Goal: Task Accomplishment & Management: Use online tool/utility

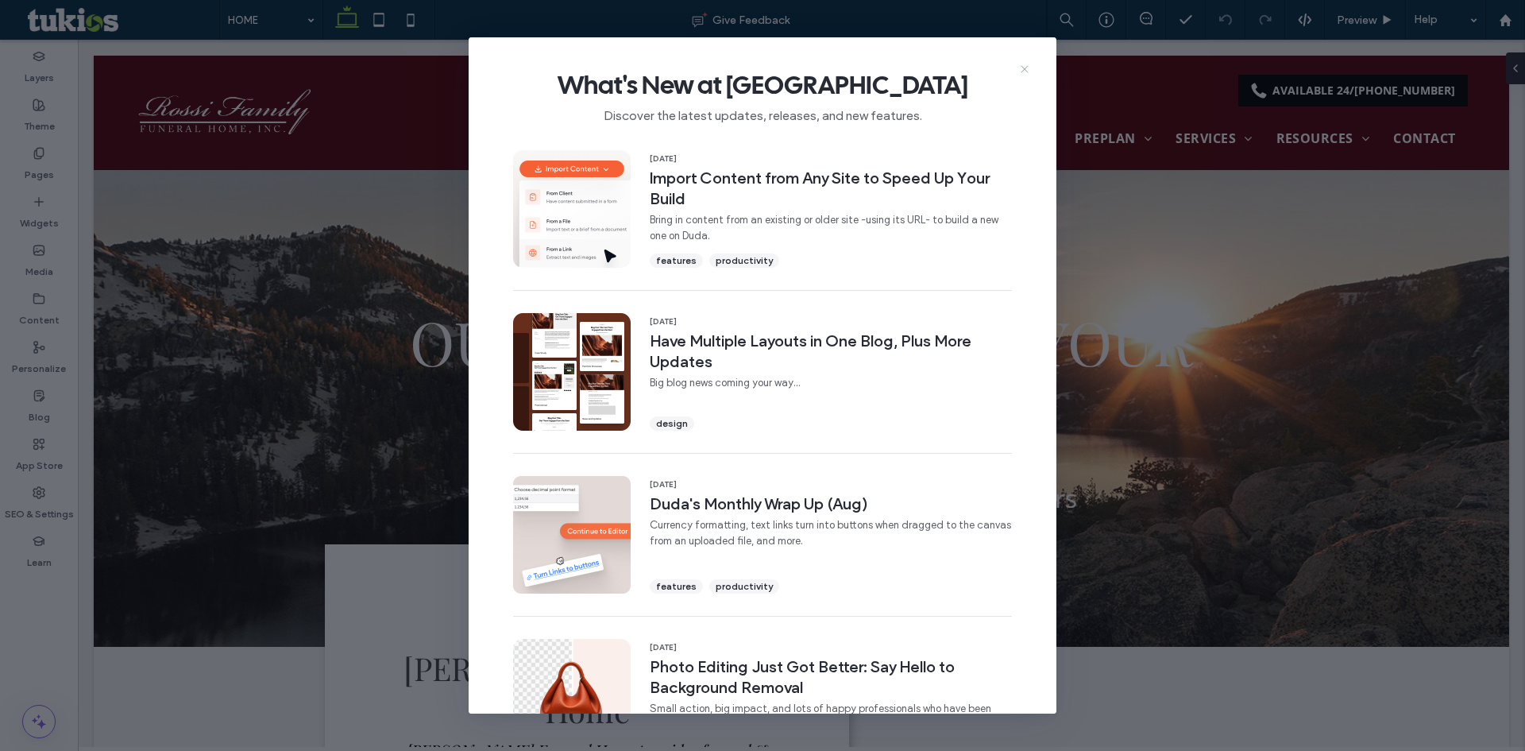
click at [1025, 75] on icon at bounding box center [1024, 69] width 13 height 13
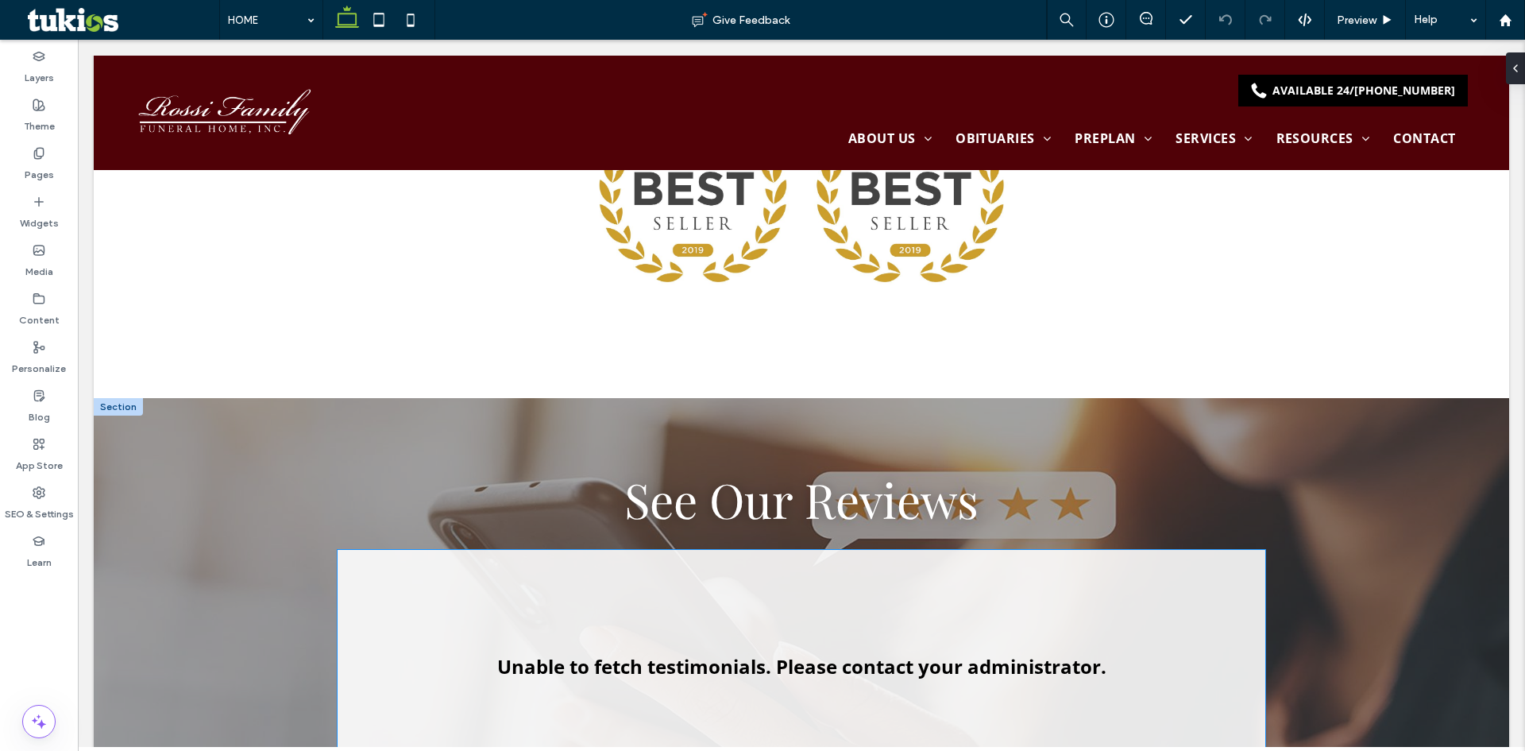
scroll to position [2065, 0]
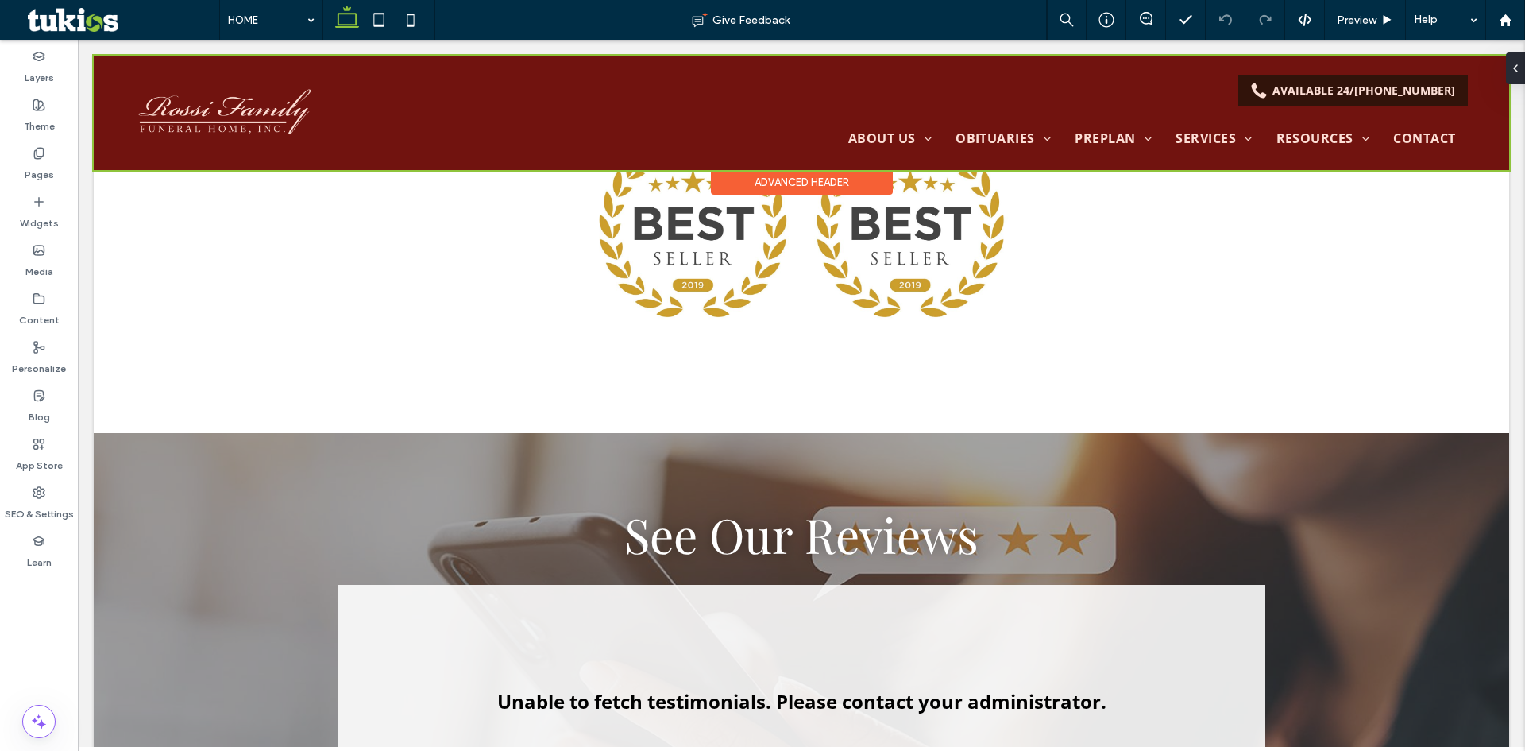
click at [496, 122] on div at bounding box center [801, 113] width 1415 height 114
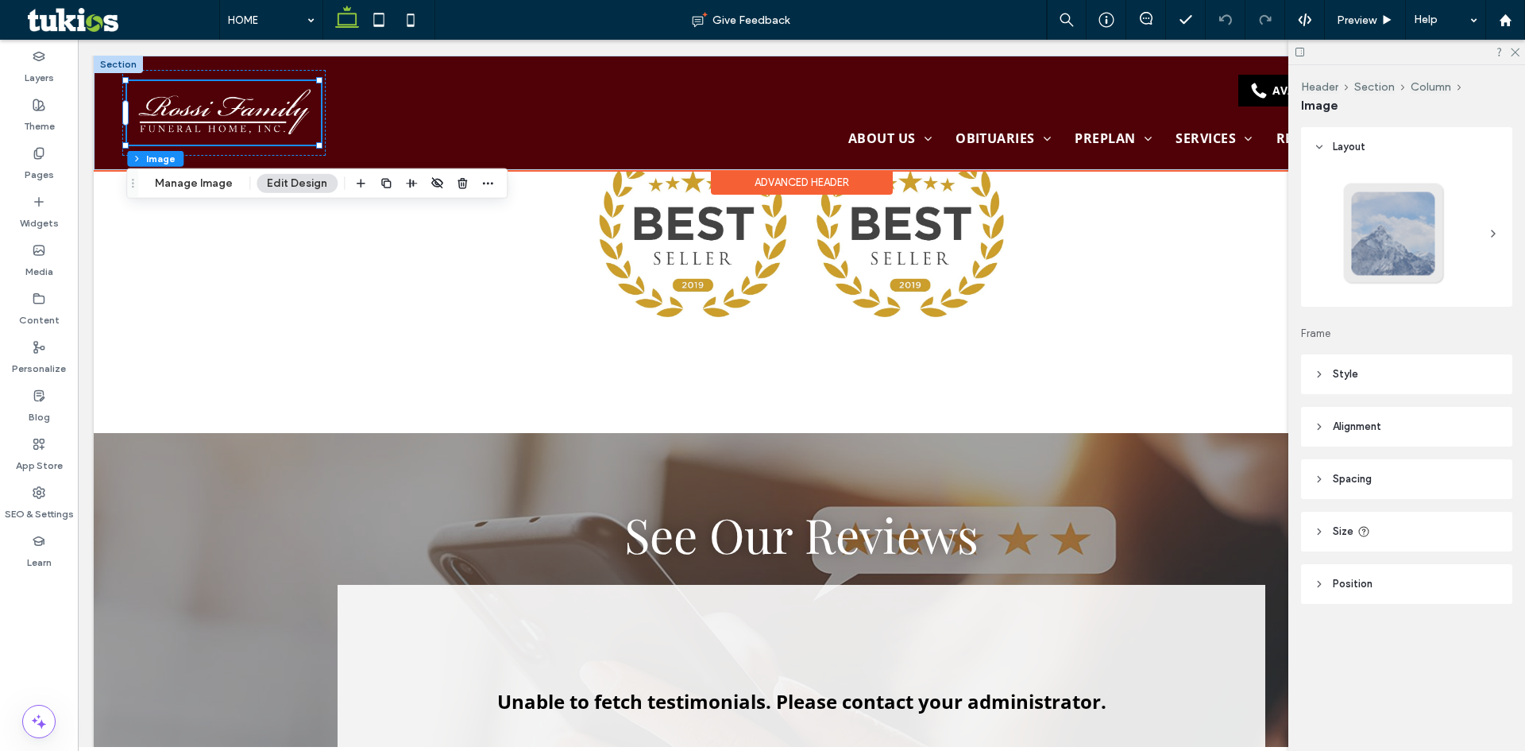
click at [243, 118] on img at bounding box center [224, 113] width 195 height 64
click at [182, 180] on button "Manage Image" at bounding box center [194, 183] width 98 height 19
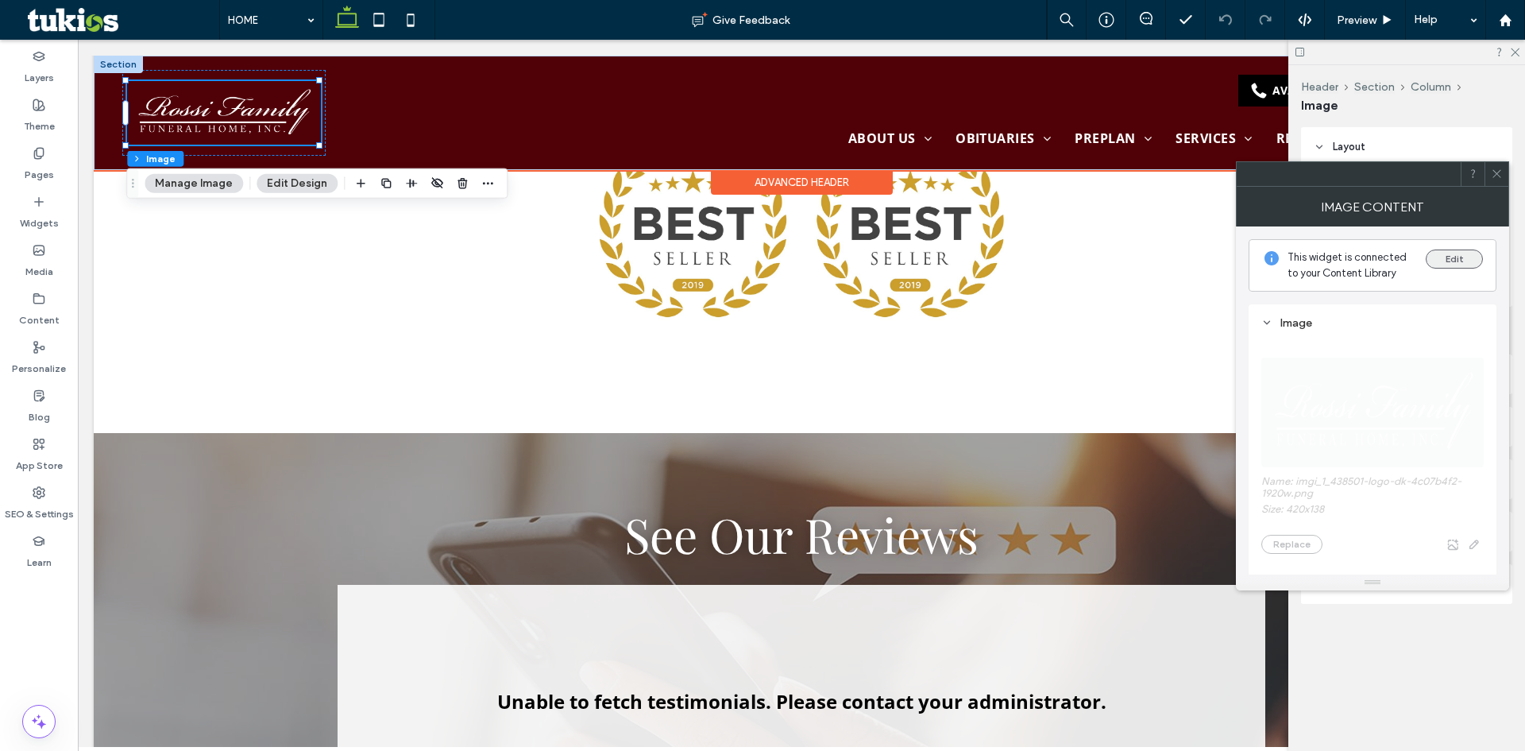
click at [1442, 263] on button "Edit" at bounding box center [1454, 258] width 57 height 19
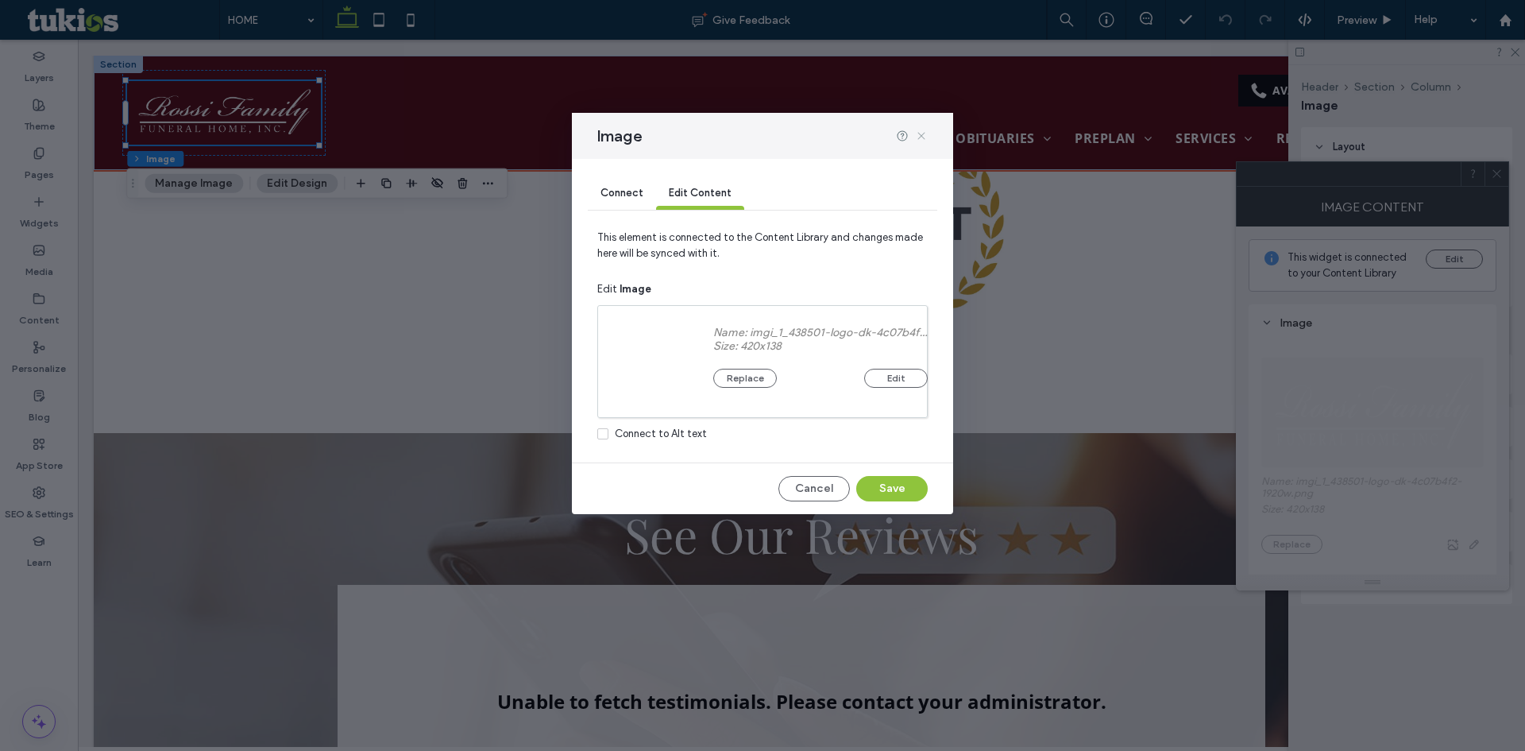
click at [925, 135] on icon at bounding box center [921, 135] width 13 height 13
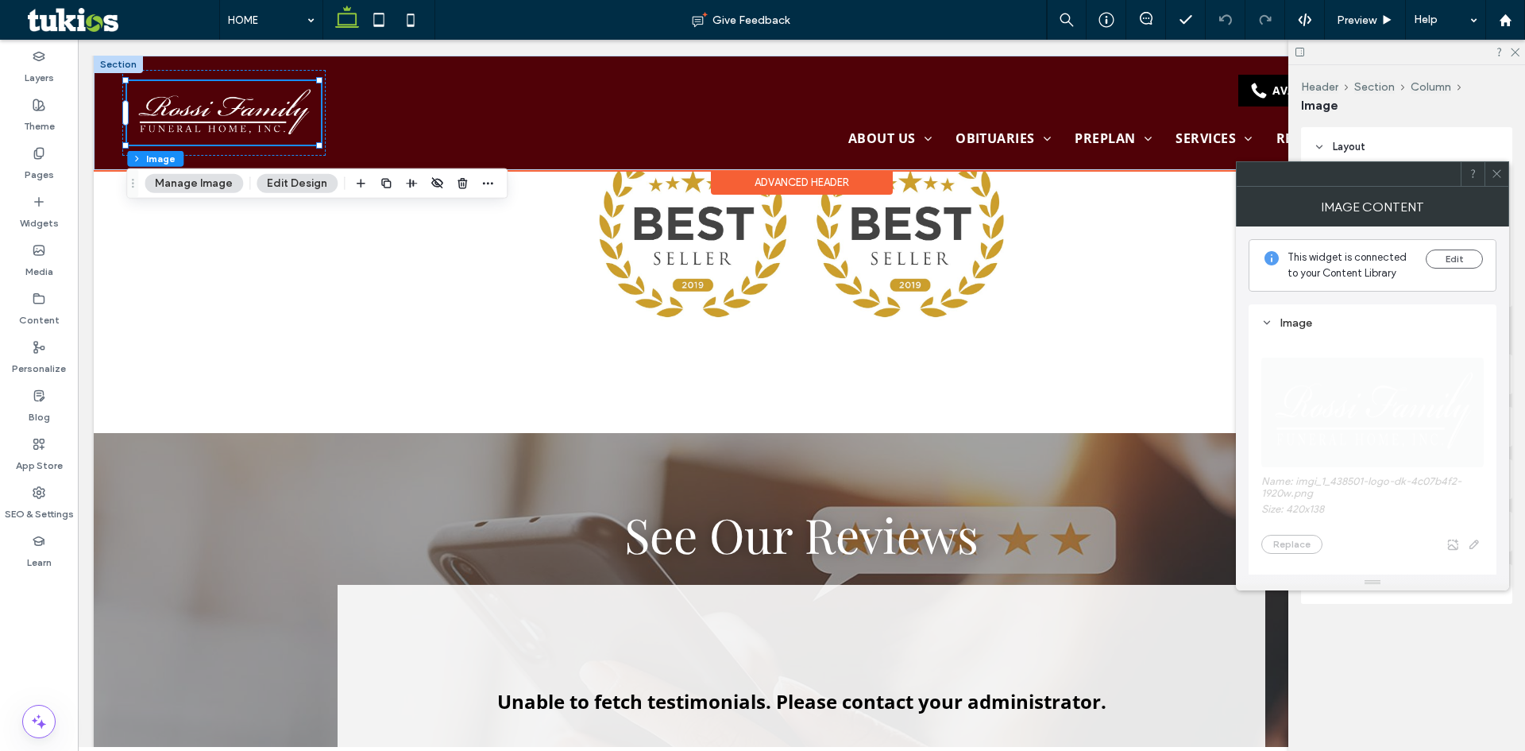
click at [1501, 170] on icon at bounding box center [1497, 174] width 12 height 12
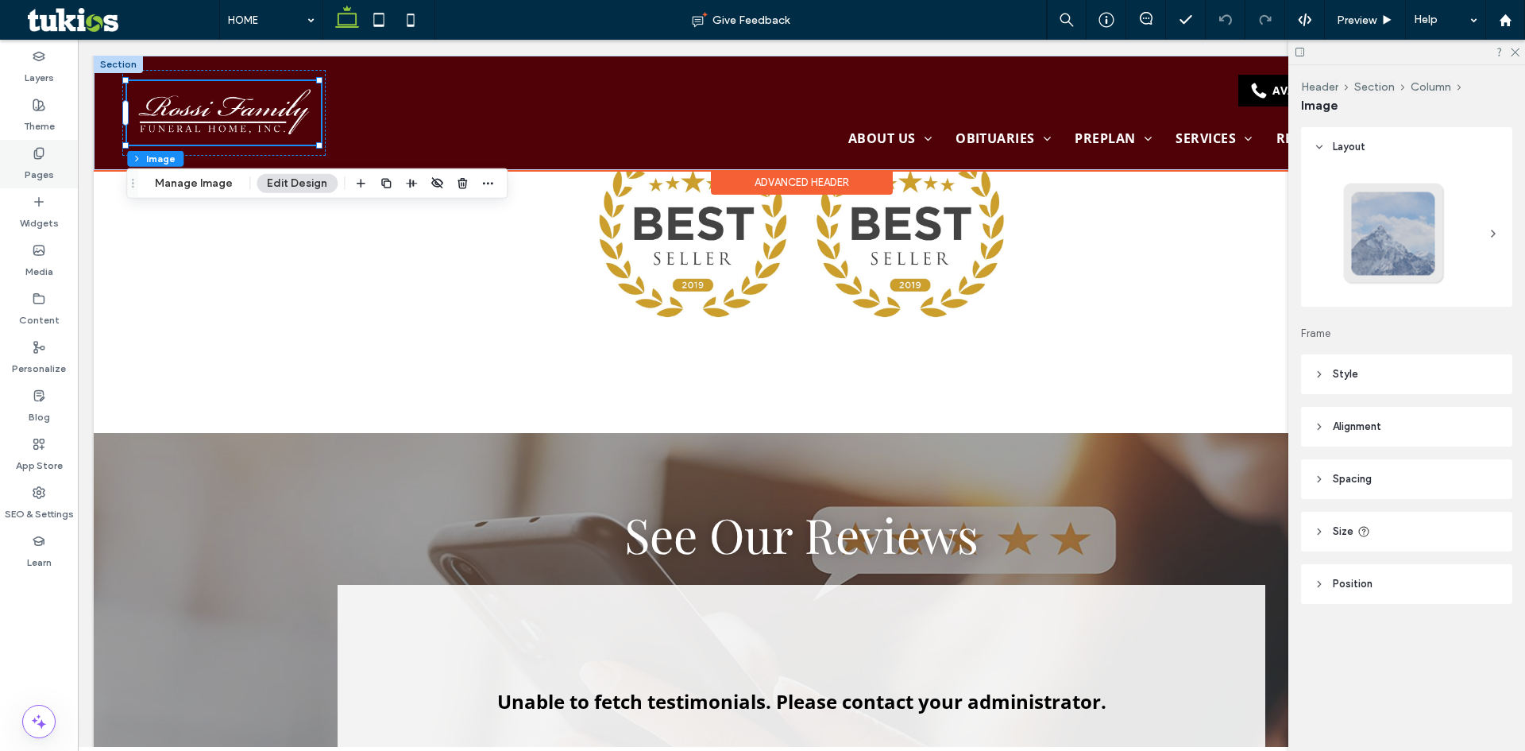
click at [63, 165] on div "Pages" at bounding box center [39, 164] width 78 height 48
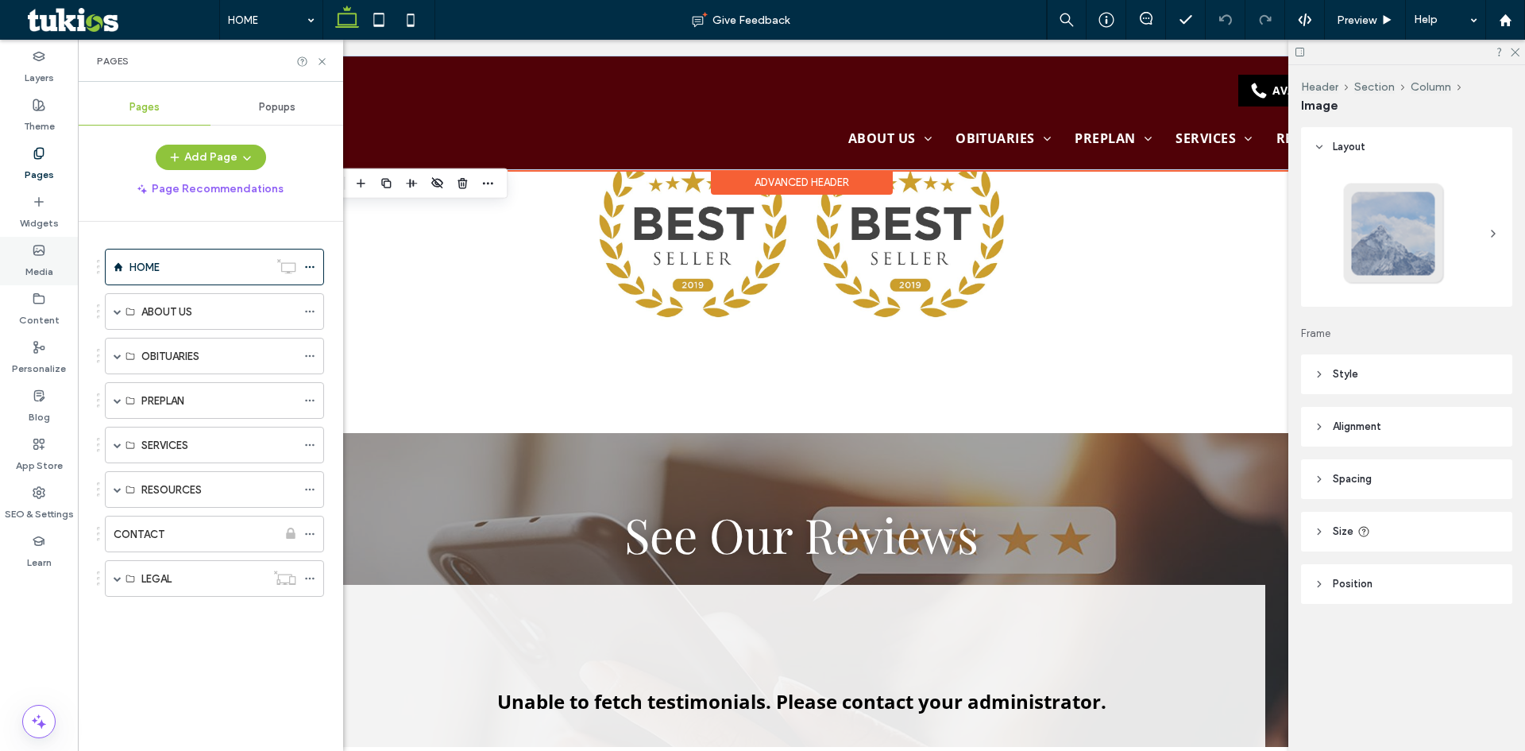
click at [44, 263] on label "Media" at bounding box center [39, 268] width 28 height 22
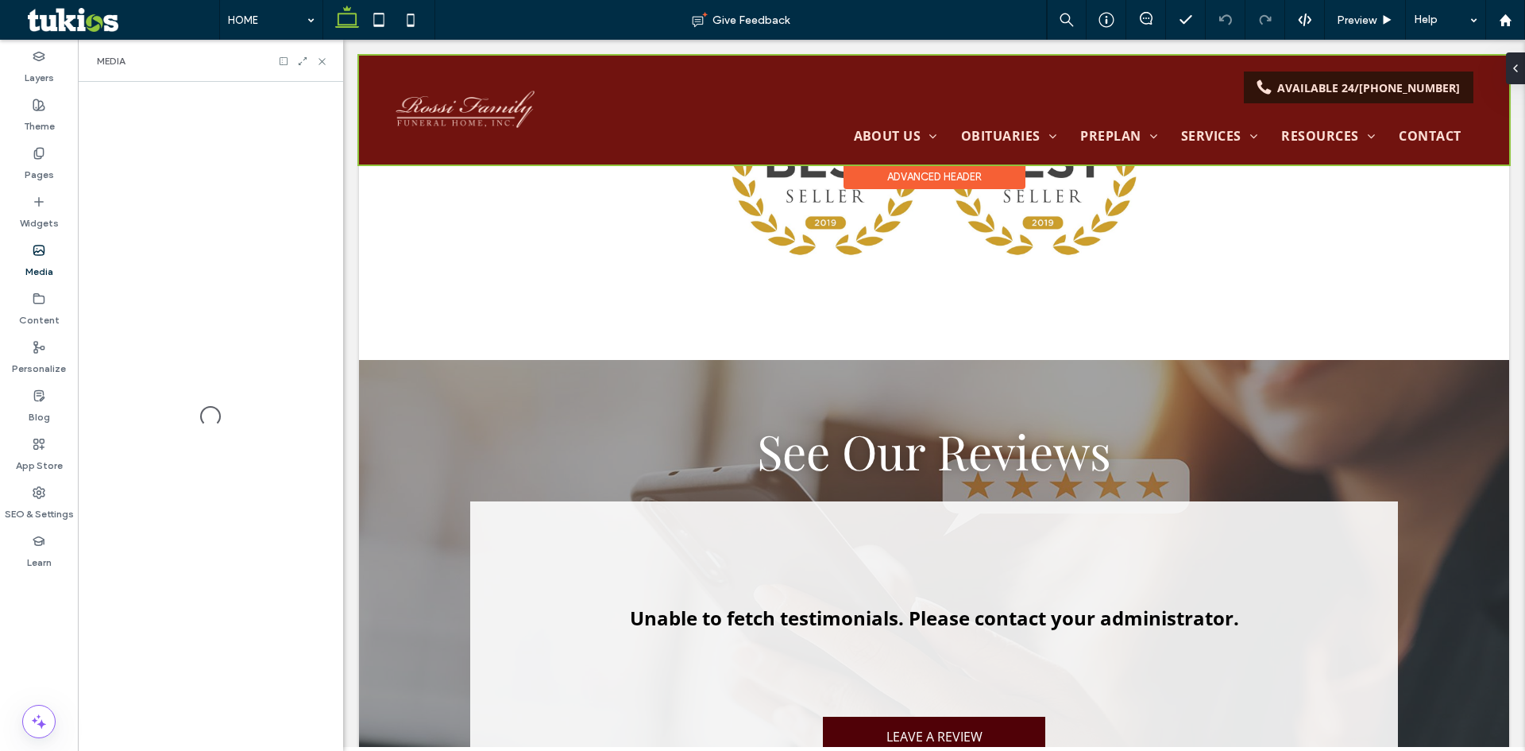
scroll to position [1983, 0]
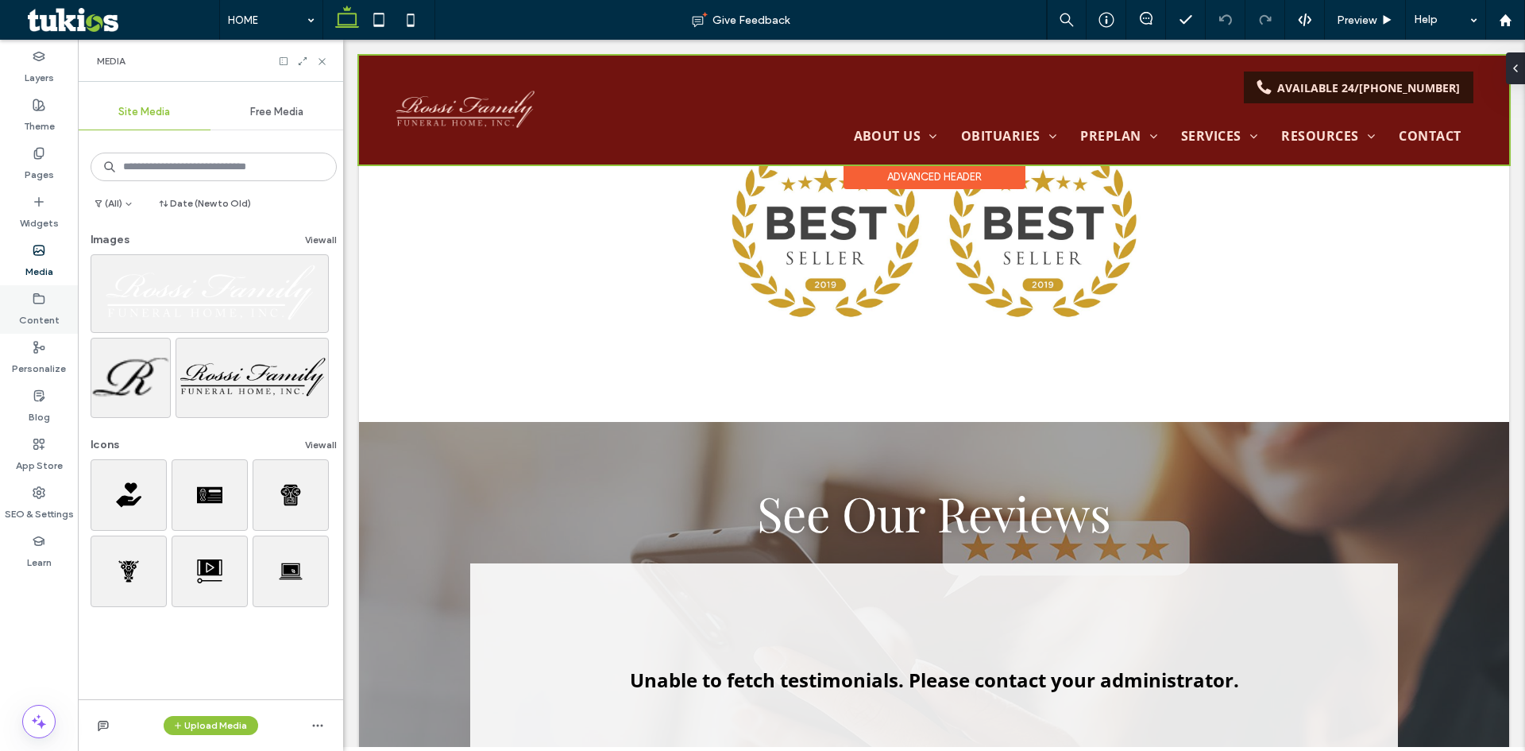
click at [39, 327] on div "Content" at bounding box center [39, 309] width 78 height 48
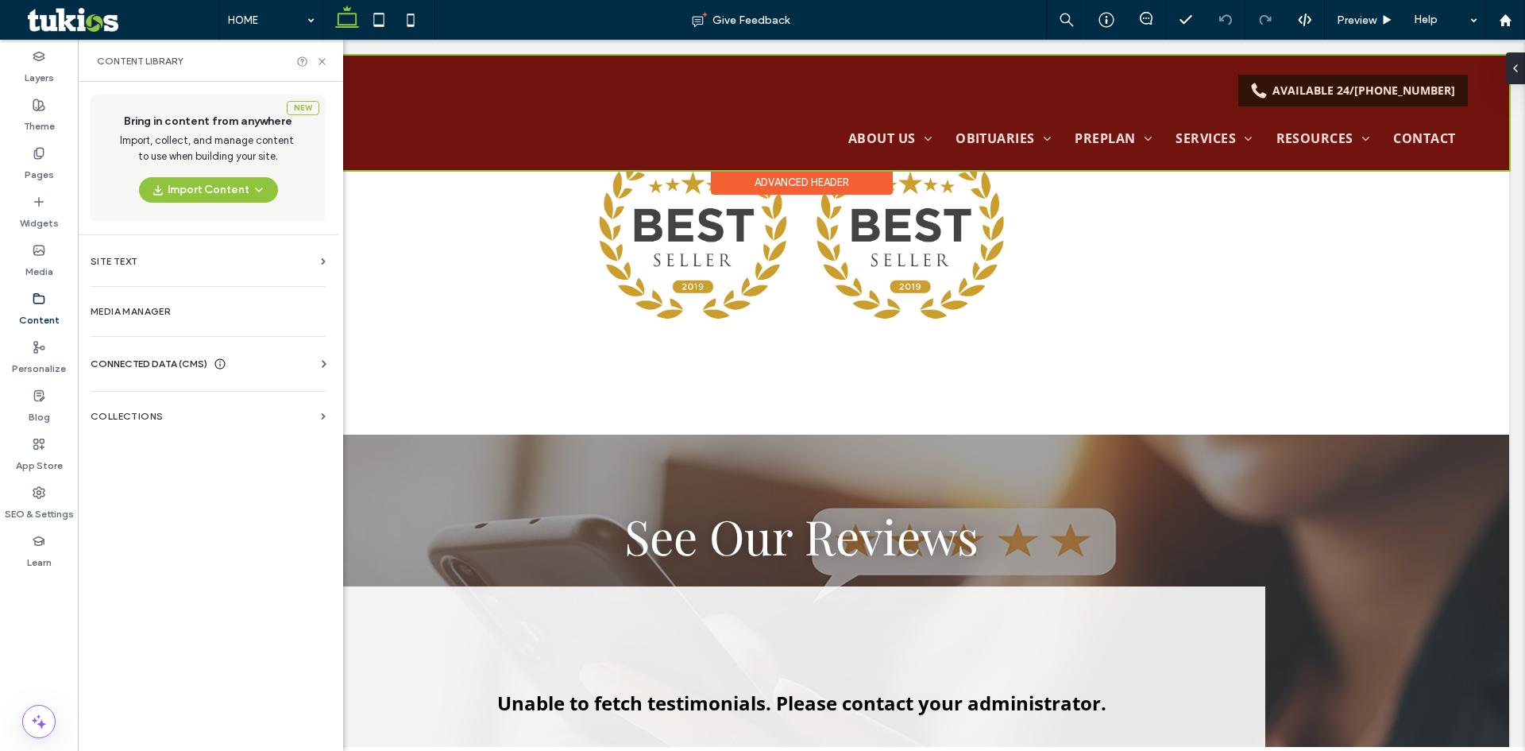
scroll to position [2065, 0]
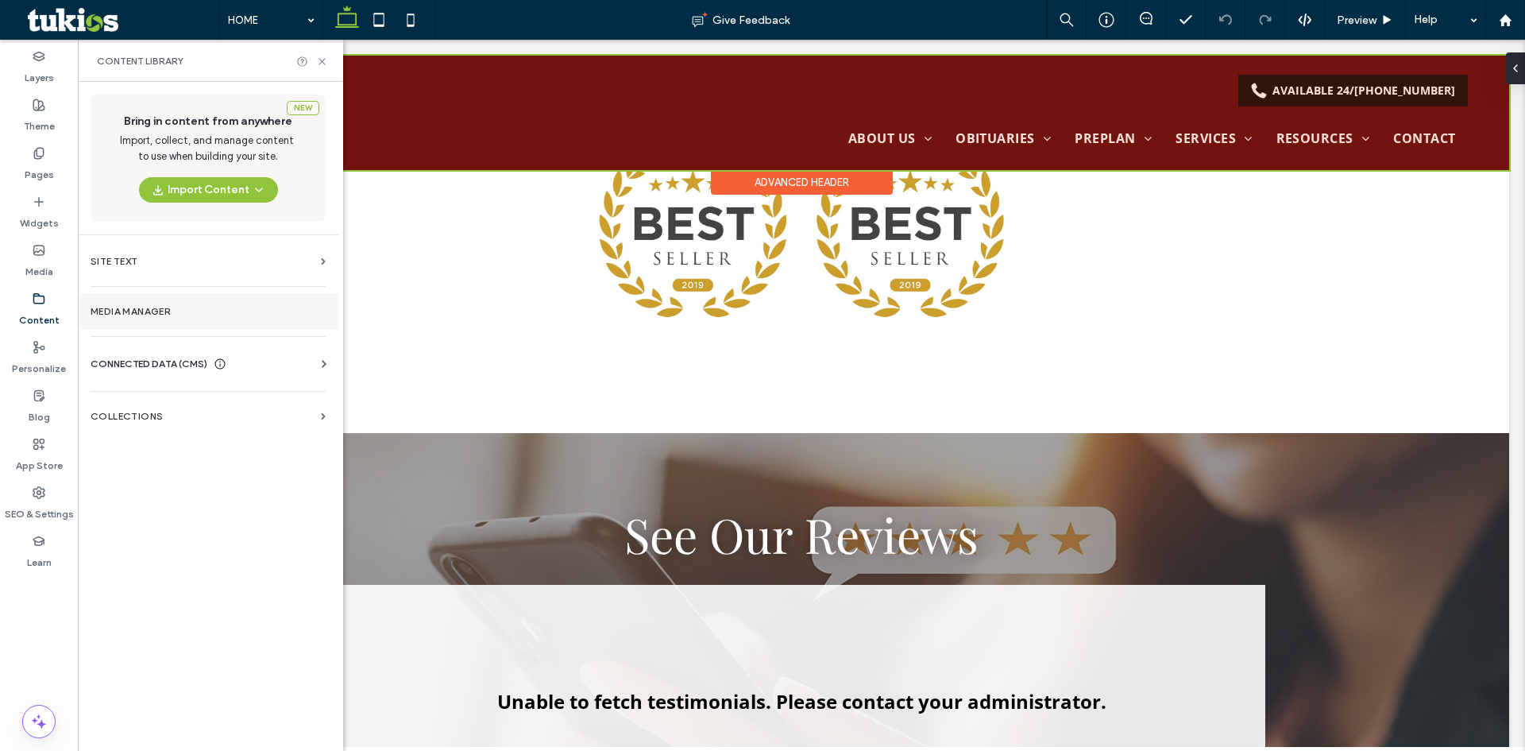
click at [153, 307] on label "Media Manager" at bounding box center [208, 311] width 235 height 11
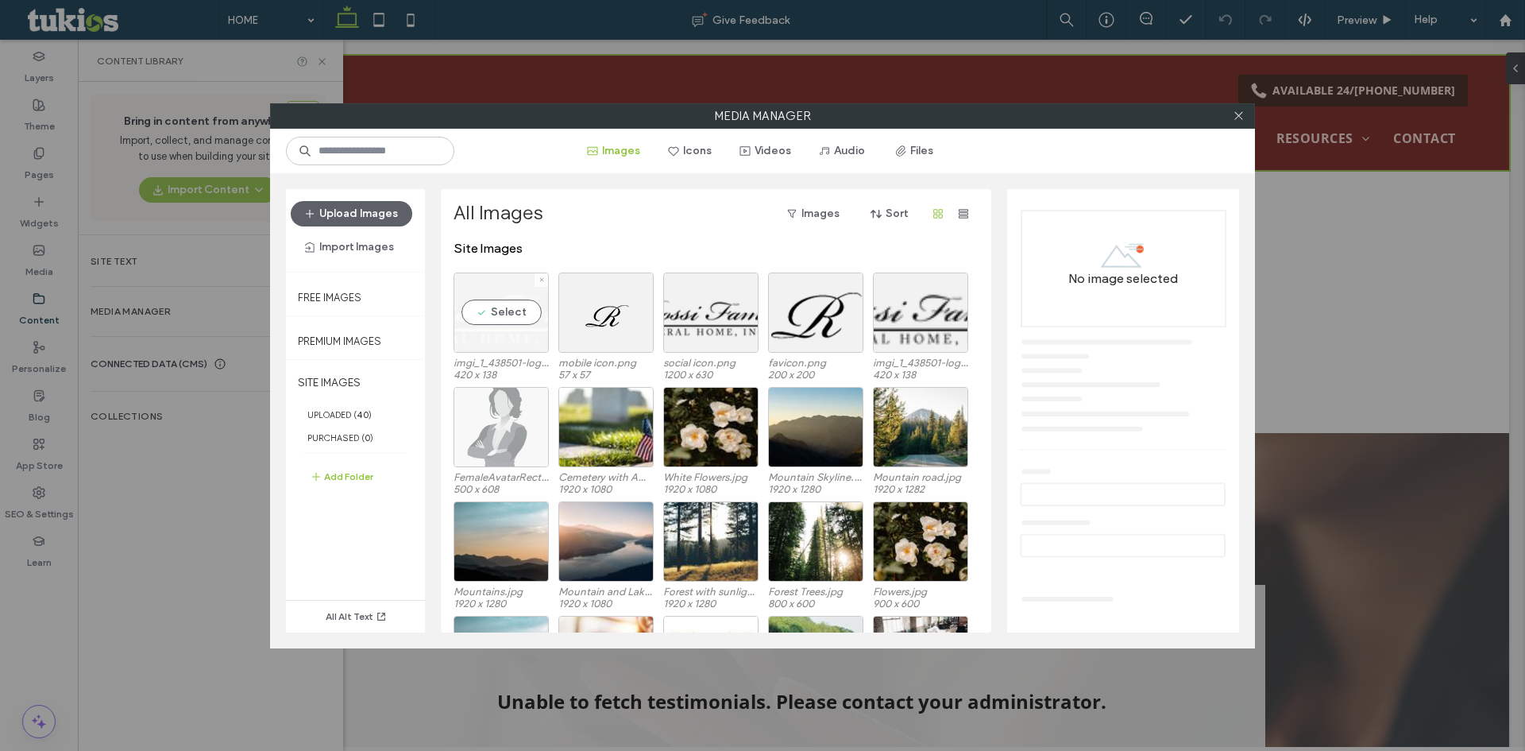
click at [513, 312] on div "Select" at bounding box center [501, 312] width 95 height 80
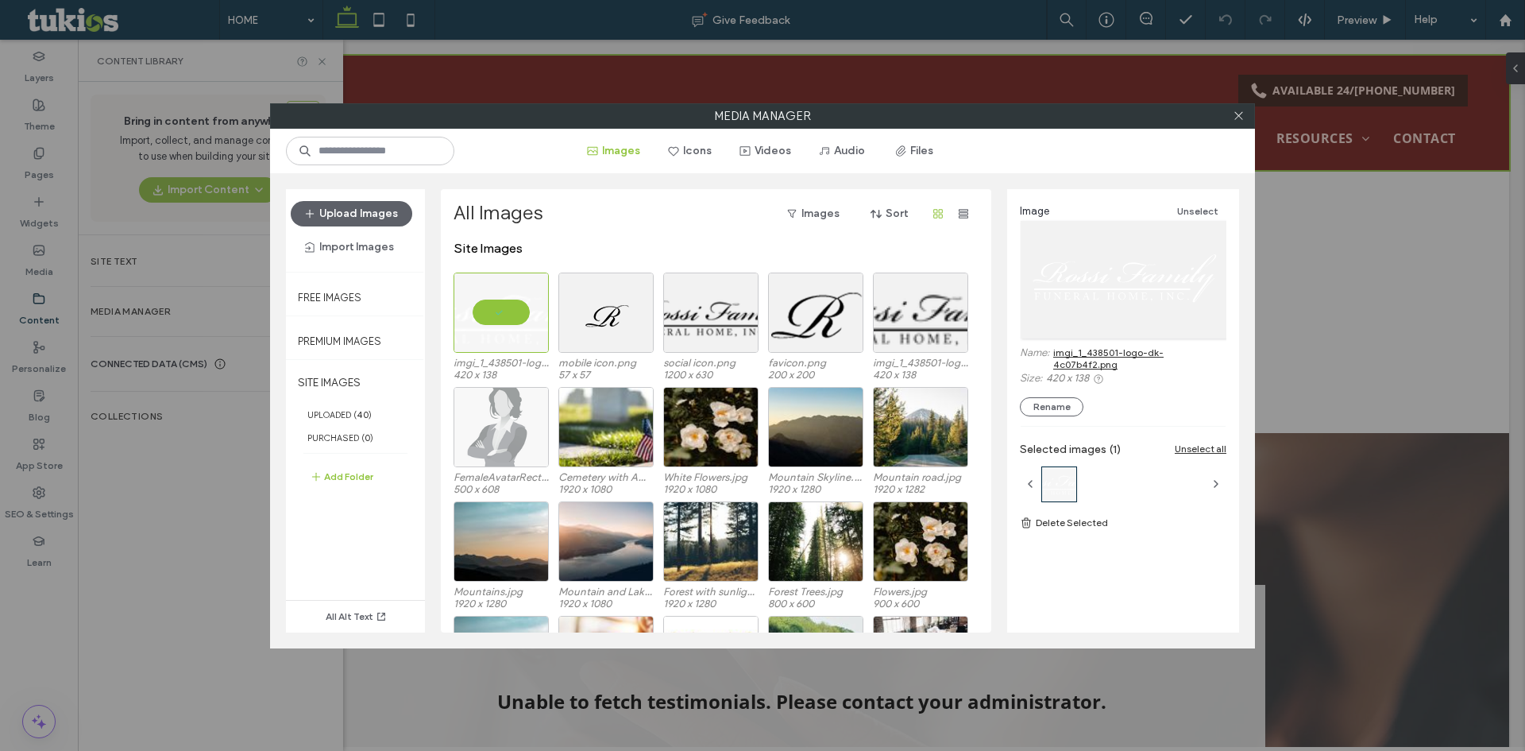
click at [1125, 350] on link "imgi_1_438501-logo-dk-4c07b4f2.png" at bounding box center [1139, 358] width 173 height 24
click at [1225, 118] on label "Media Manager" at bounding box center [762, 116] width 983 height 24
click at [1234, 115] on icon at bounding box center [1239, 116] width 12 height 12
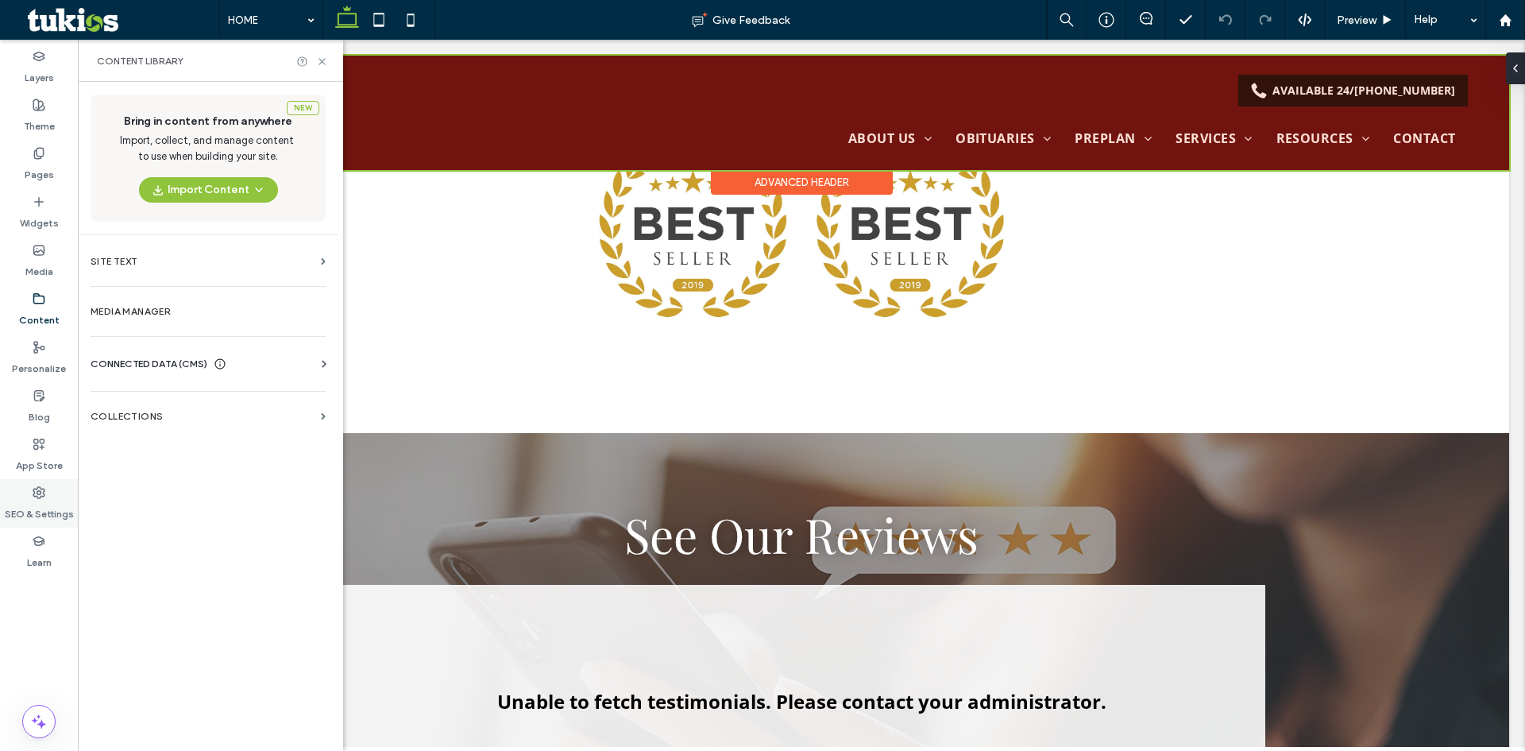
click at [33, 508] on label "SEO & Settings" at bounding box center [39, 510] width 69 height 22
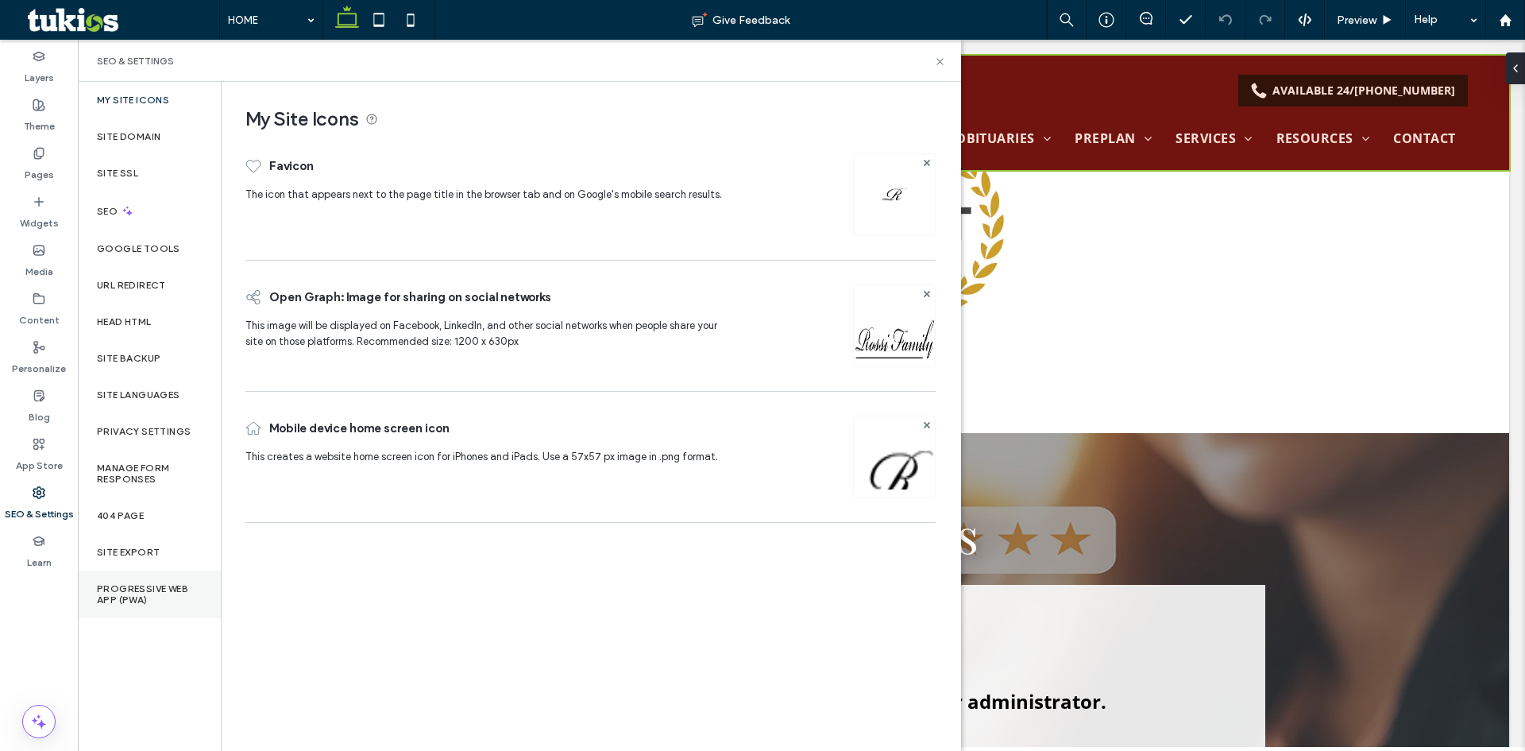
click at [164, 595] on label "Progressive Web App (PWA)" at bounding box center [149, 594] width 105 height 22
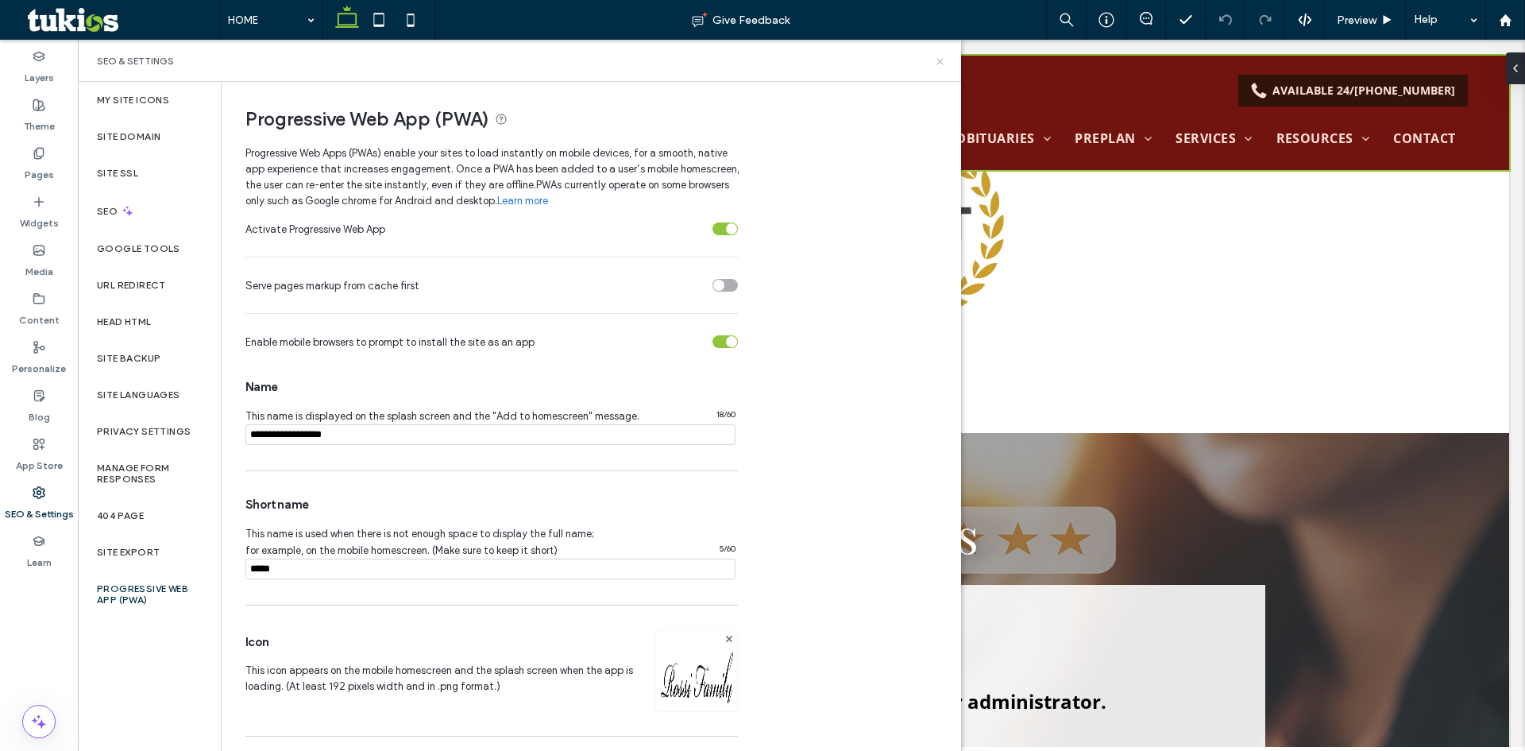
click at [939, 60] on use at bounding box center [939, 61] width 6 height 6
